Goal: Register for event/course

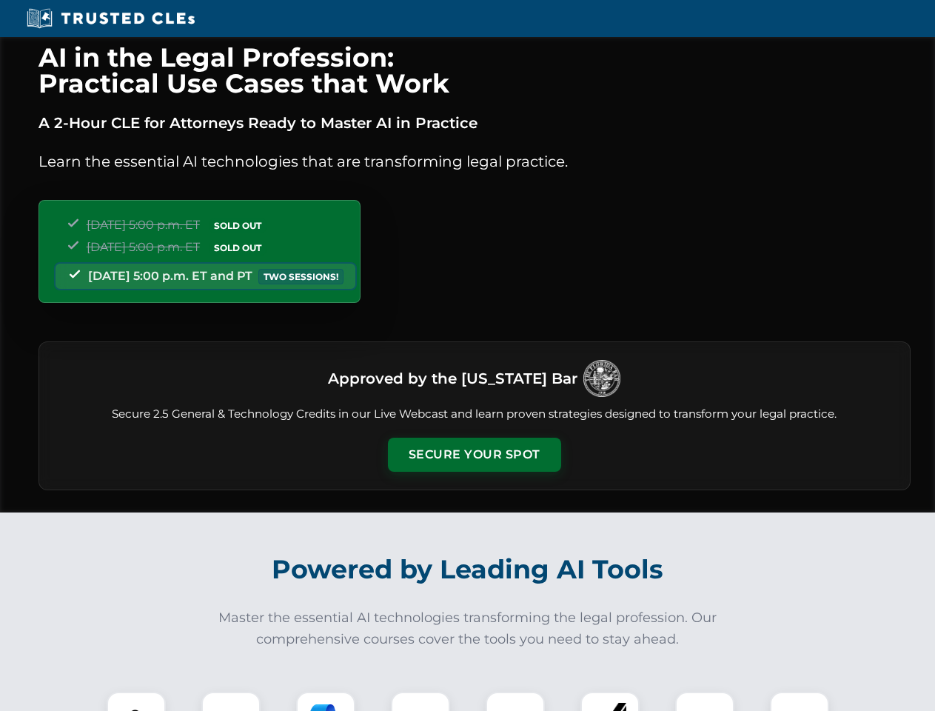
click at [474, 455] on button "Secure Your Spot" at bounding box center [474, 455] width 173 height 34
click at [136, 701] on img at bounding box center [136, 721] width 43 height 43
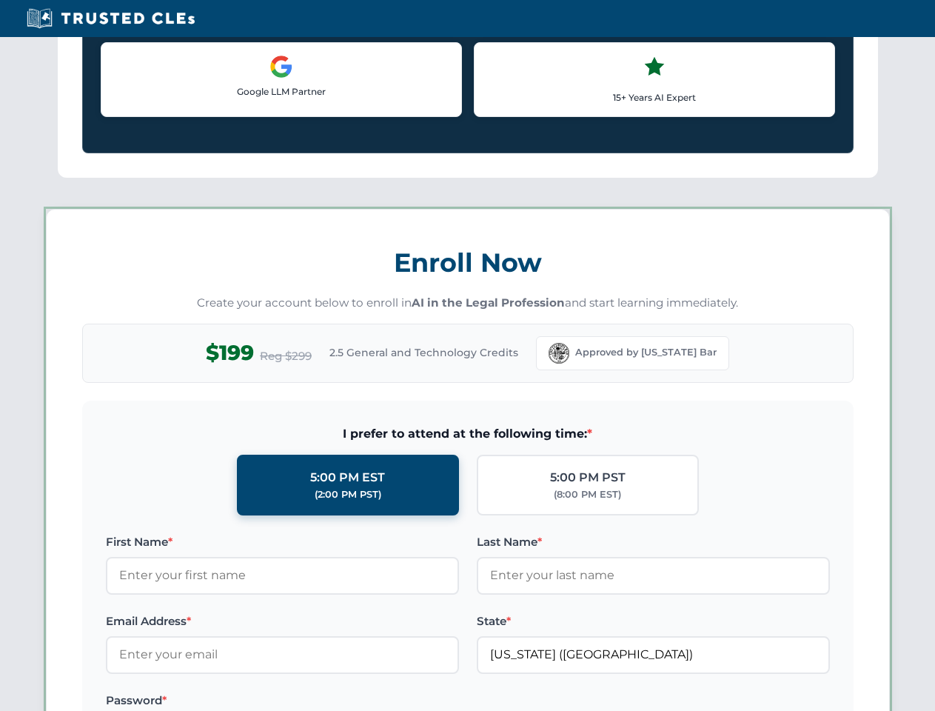
click at [326, 701] on label "Password *" at bounding box center [282, 701] width 353 height 18
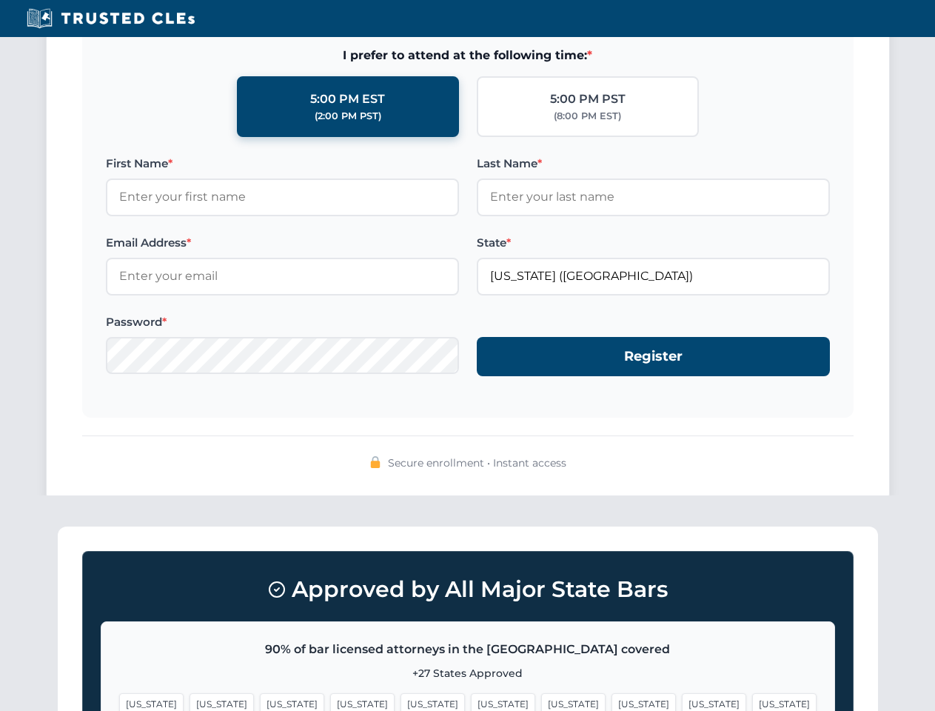
click at [682, 701] on span "[US_STATE]" at bounding box center [714, 703] width 64 height 21
